Goal: Ask a question

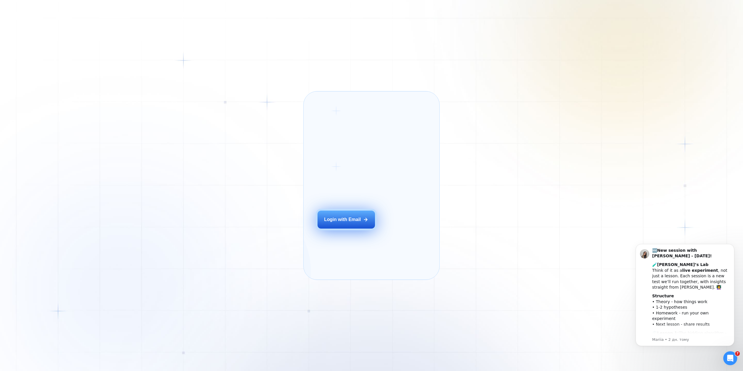
click at [350, 223] on div "Login with Email" at bounding box center [342, 220] width 37 height 6
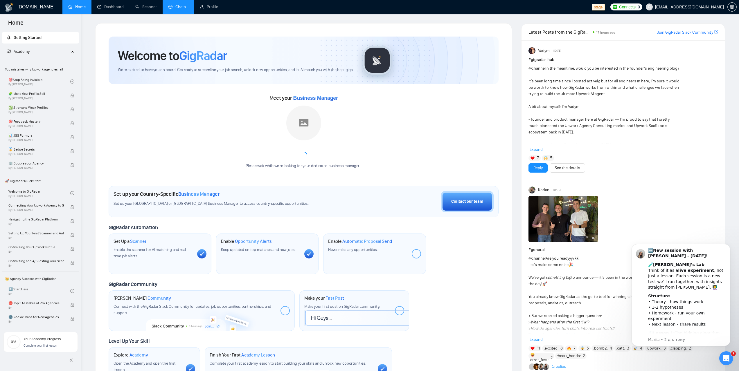
click at [174, 7] on link "Chats" at bounding box center [178, 6] width 20 height 5
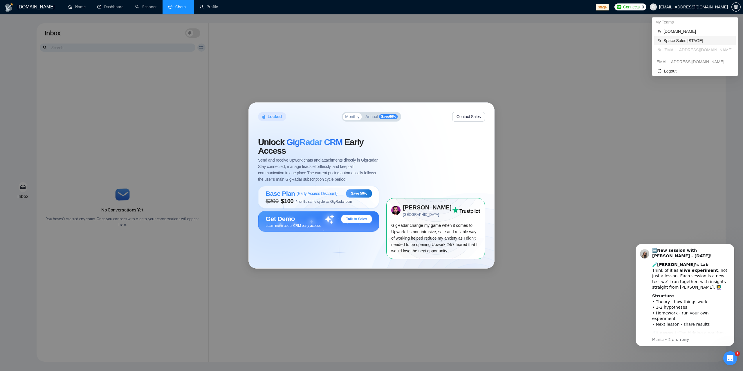
click at [676, 43] on span "Space Sales [STAGE]" at bounding box center [698, 40] width 69 height 6
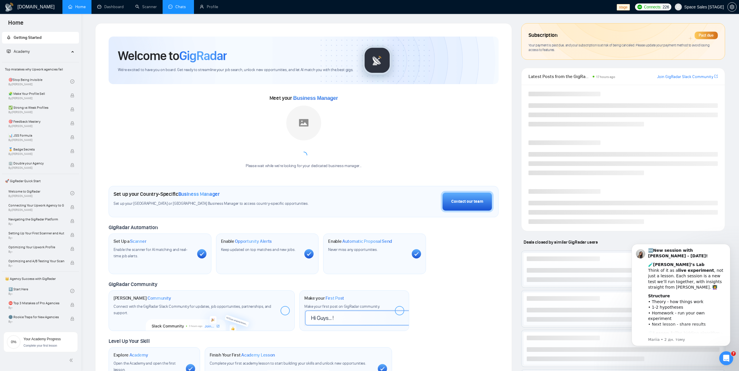
click at [178, 9] on link "Chats" at bounding box center [178, 6] width 20 height 5
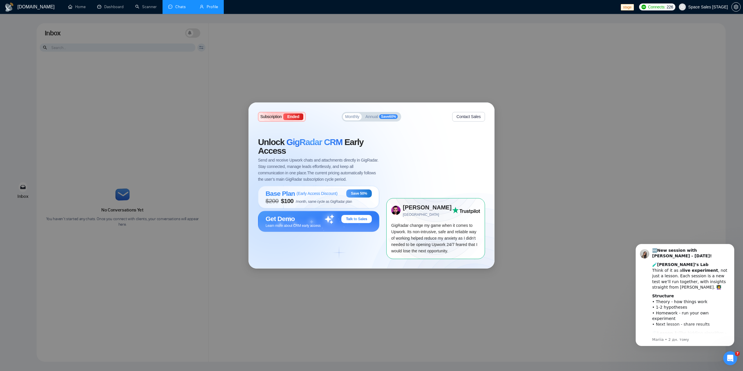
click at [216, 4] on link "Profile" at bounding box center [209, 6] width 18 height 5
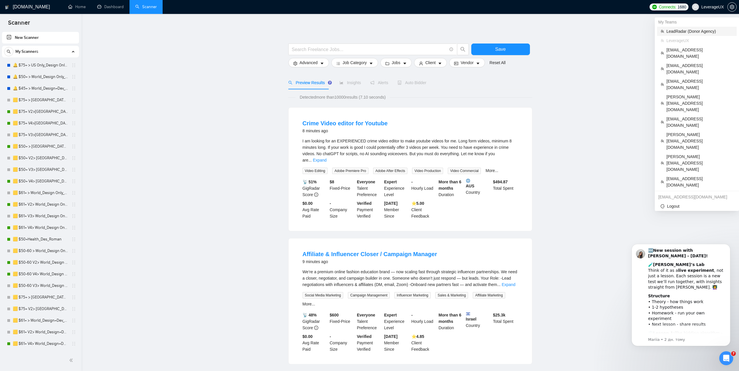
click at [686, 31] on span "LeadRadar (Donor Agency)" at bounding box center [699, 31] width 67 height 6
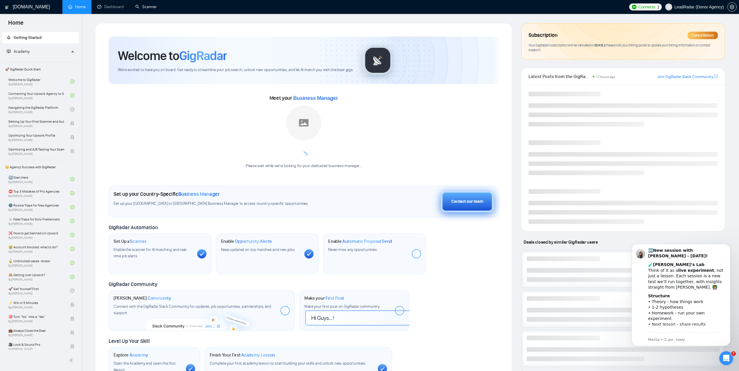
click at [470, 196] on button "Contact our team" at bounding box center [467, 201] width 53 height 21
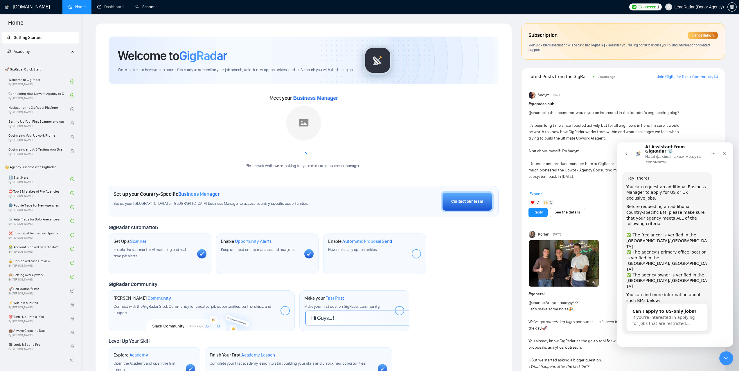
scroll to position [1, 0]
